Goal: Transaction & Acquisition: Subscribe to service/newsletter

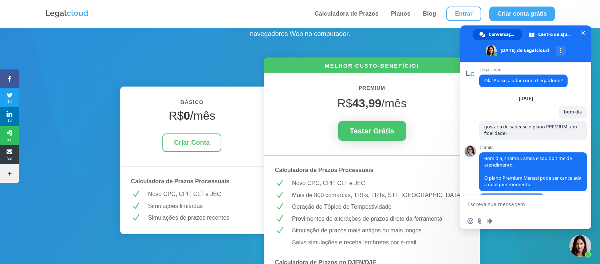
scroll to position [851, 0]
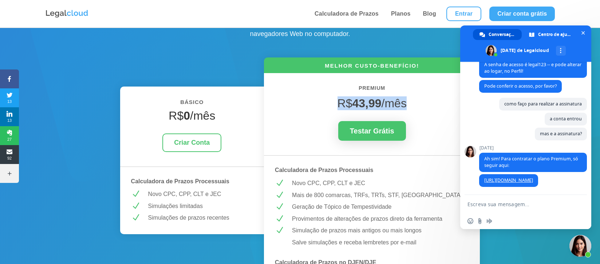
drag, startPoint x: 336, startPoint y: 98, endPoint x: 406, endPoint y: 98, distance: 69.9
click at [406, 98] on span "R$ 43,99 /mês" at bounding box center [371, 103] width 69 height 13
copy span "R$ 43,99 /mês"
click at [581, 34] on span "Bate-papo" at bounding box center [583, 33] width 8 height 8
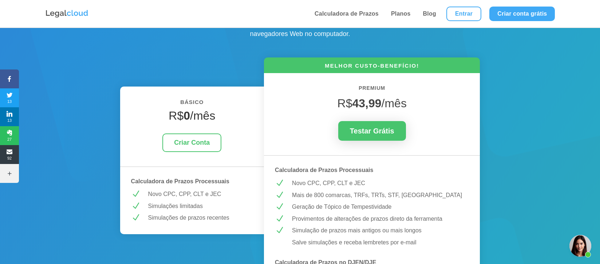
click at [576, 250] on span "Bate-papo aberto" at bounding box center [580, 246] width 22 height 22
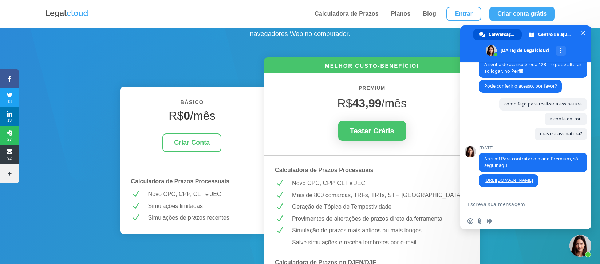
scroll to position [808, 0]
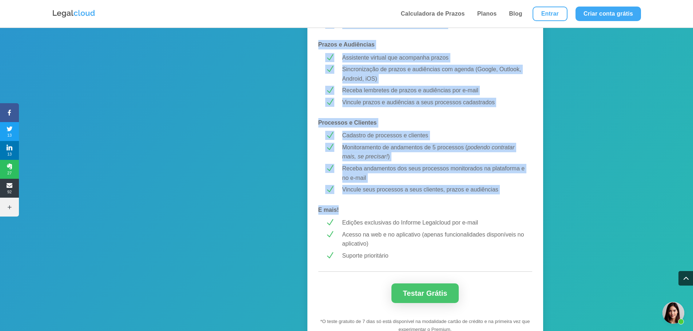
scroll to position [549, 0]
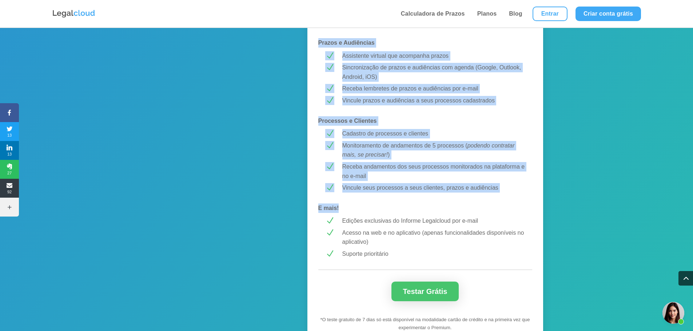
drag, startPoint x: 319, startPoint y: 136, endPoint x: 350, endPoint y: 207, distance: 77.7
click at [555, 185] on div "Planos sob medida para você Planos exclusivos da Web Nossas melhores funcionali…" at bounding box center [346, 92] width 693 height 1281
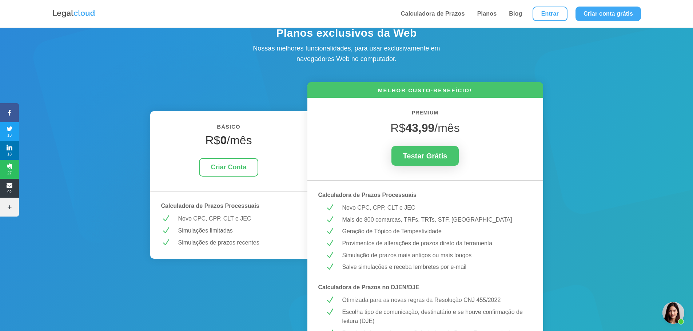
scroll to position [0, 0]
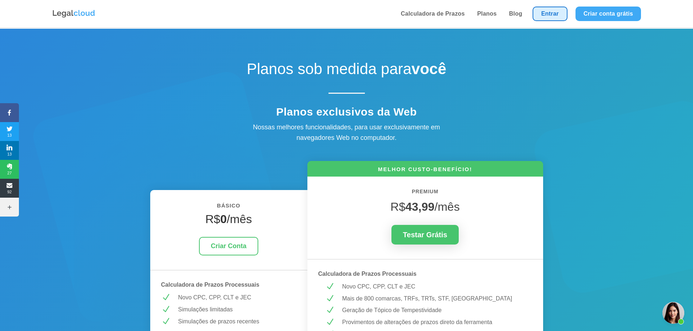
click at [549, 14] on link "Entrar" at bounding box center [550, 14] width 35 height 15
